Goal: Information Seeking & Learning: Learn about a topic

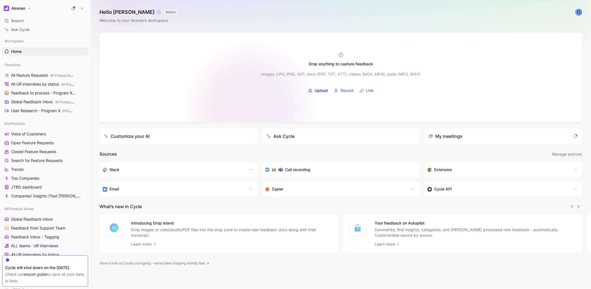
scroll to position [0, 0]
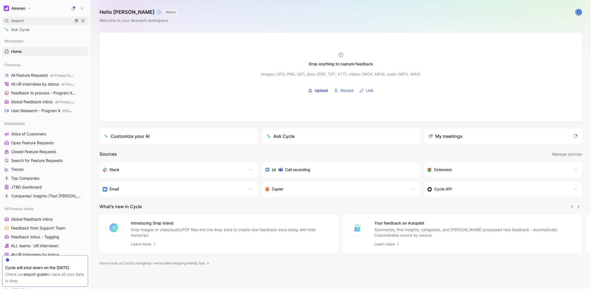
click at [50, 20] on div "Search ⌘ K" at bounding box center [45, 21] width 86 height 8
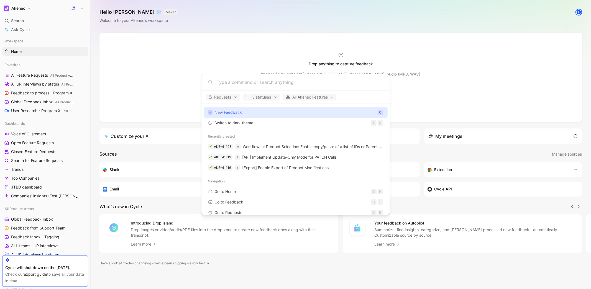
click at [55, 206] on body "Akeneo Search ⌘ K Ask Cycle Workspace Home G then H Favorites All Feature Reque…" at bounding box center [295, 144] width 591 height 289
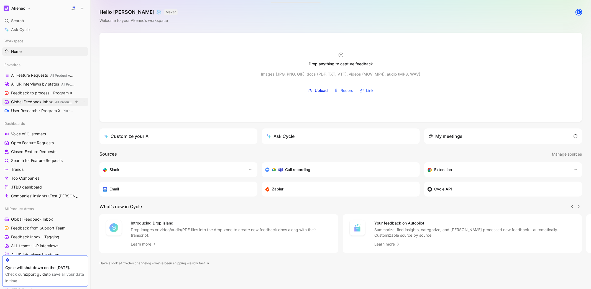
click at [40, 103] on span "Global Feedback Inbox All Product Areas" at bounding box center [42, 102] width 63 height 6
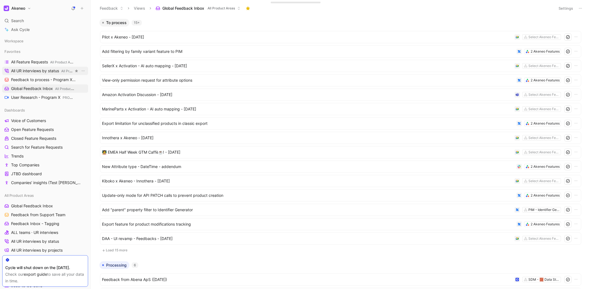
click at [40, 74] on link "All UR interviews by status All Product Areas" at bounding box center [45, 71] width 86 height 8
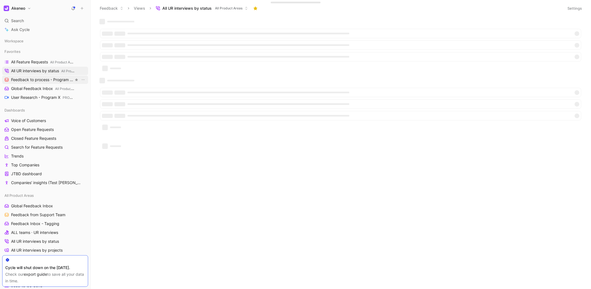
click at [40, 79] on span "Feedback to process - Program X PROGRAM X" at bounding box center [42, 80] width 63 height 6
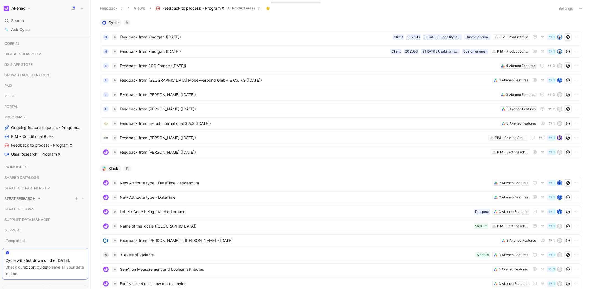
scroll to position [331, 0]
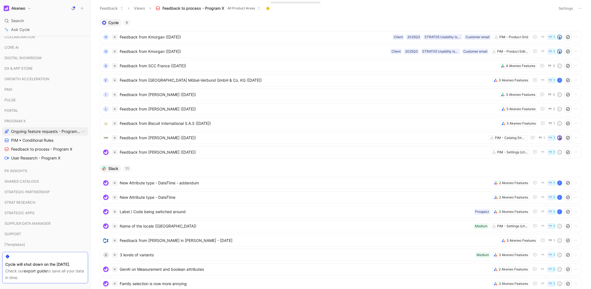
click at [34, 130] on span "Ongoing feature requests - Program X" at bounding box center [45, 132] width 69 height 6
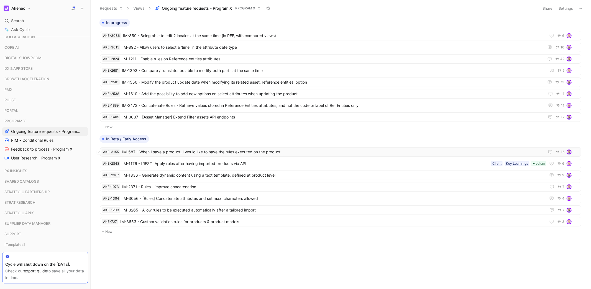
click at [175, 151] on span "IM-587 - When I save a product, I would like to have the rules executed on the …" at bounding box center [332, 152] width 421 height 7
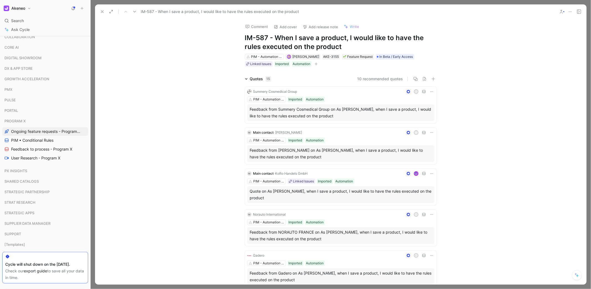
click at [577, 5] on div "IM-587 - When I save a product, I would like to have the rules executed on the …" at bounding box center [340, 11] width 491 height 14
click at [579, 2] on div at bounding box center [341, 144] width 501 height 289
